Goal: Task Accomplishment & Management: Use online tool/utility

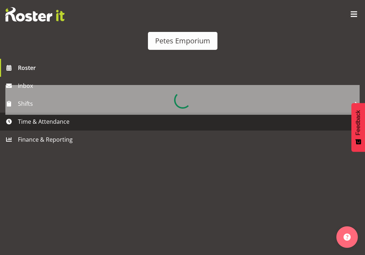
click at [40, 127] on span "Time & Attendance" at bounding box center [184, 121] width 333 height 11
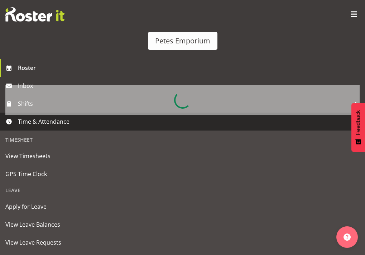
scroll to position [74, 0]
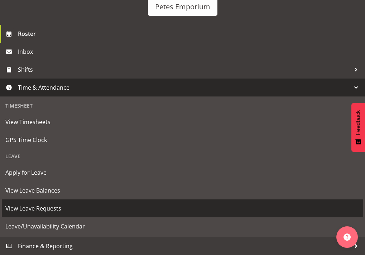
click at [45, 211] on span "View Leave Requests" at bounding box center [182, 208] width 355 height 11
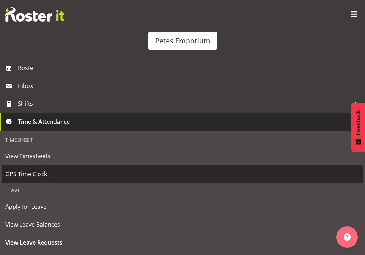
click at [43, 179] on span "GPS Time Clock" at bounding box center [182, 174] width 355 height 11
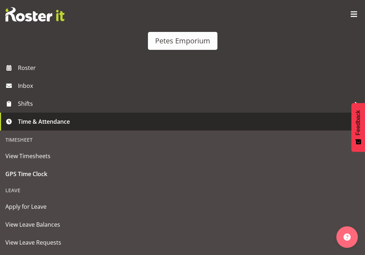
scroll to position [72, 0]
click at [154, 108] on button "Clock In" at bounding box center [91, 100] width 173 height 16
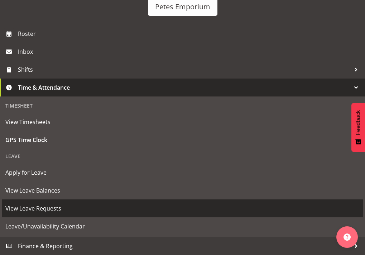
click at [43, 212] on span "View Leave Requests" at bounding box center [182, 208] width 355 height 11
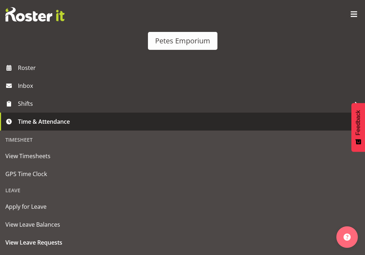
click at [341, 10] on img at bounding box center [339, 9] width 9 height 9
click at [265, 76] on link "Log Out" at bounding box center [182, 86] width 165 height 20
